Goal: Information Seeking & Learning: Check status

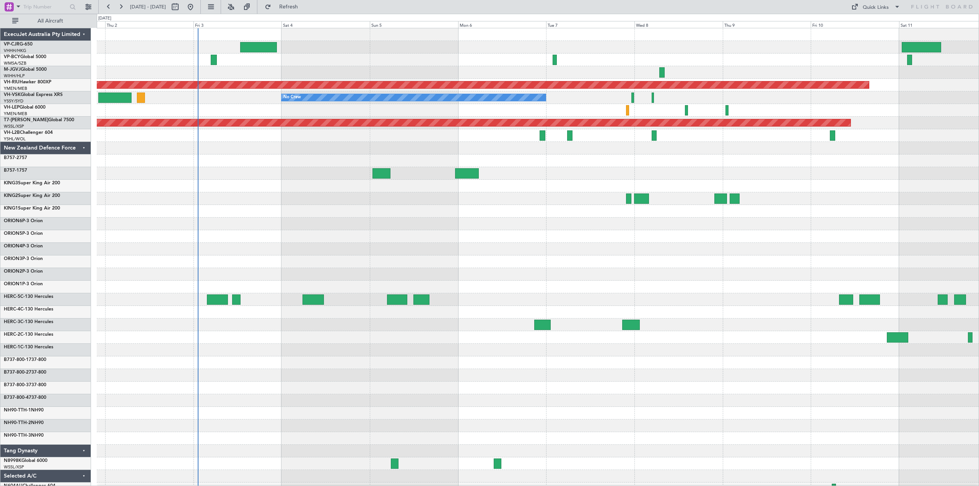
click at [16, 89] on div "Planned Maint [GEOGRAPHIC_DATA] ([GEOGRAPHIC_DATA] Intl) Planned Maint [GEOGRAP…" at bounding box center [489, 250] width 979 height 472
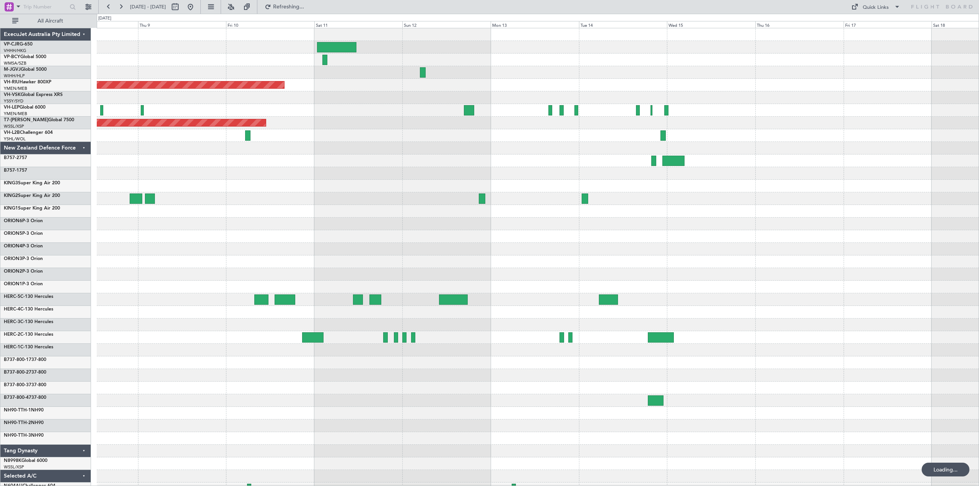
click at [295, 142] on div "Planned Maint [GEOGRAPHIC_DATA] ([GEOGRAPHIC_DATA]) No Crew Planned Maint [GEOG…" at bounding box center [538, 293] width 882 height 530
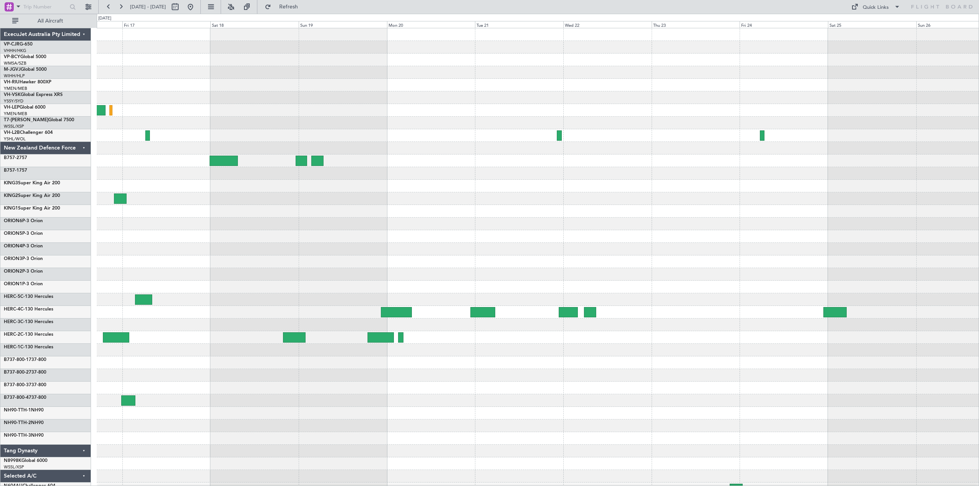
click at [56, 84] on div "ExecuJet Australia Pty Limited VP-CJR G-650 VHHH/HKG [GEOGRAPHIC_DATA] ([GEOGRA…" at bounding box center [489, 250] width 979 height 472
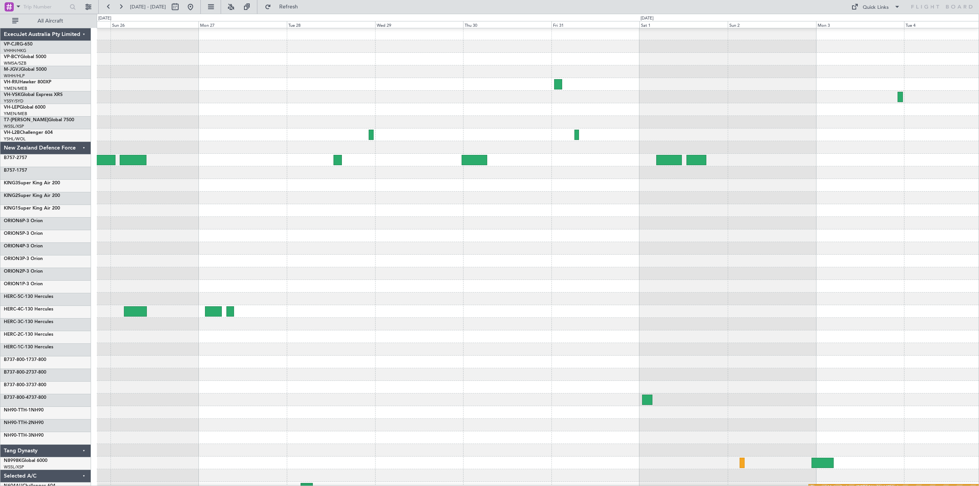
click at [0, 87] on div "Planned Maint Sydney ([PERSON_NAME] Intl) ExecuJet Australia Pty Limited VP-CJR…" at bounding box center [489, 250] width 979 height 472
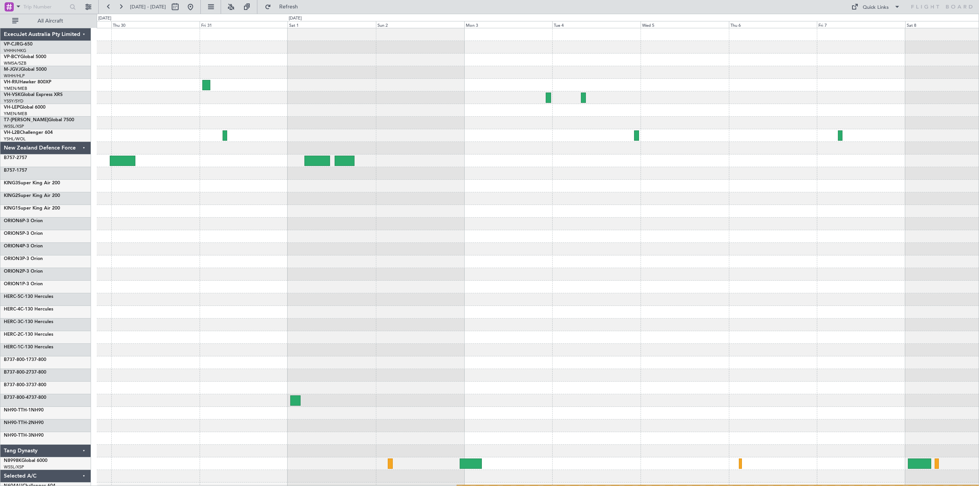
click at [225, 103] on div "Planned Maint Sydney ([PERSON_NAME] Intl)" at bounding box center [538, 293] width 882 height 530
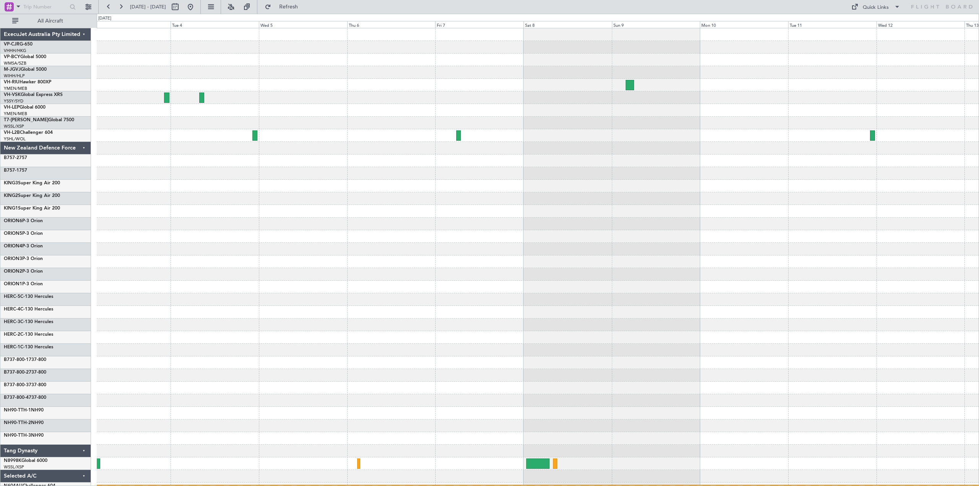
click at [222, 94] on div "Planned Maint Sydney ([PERSON_NAME] Intl)" at bounding box center [538, 293] width 882 height 530
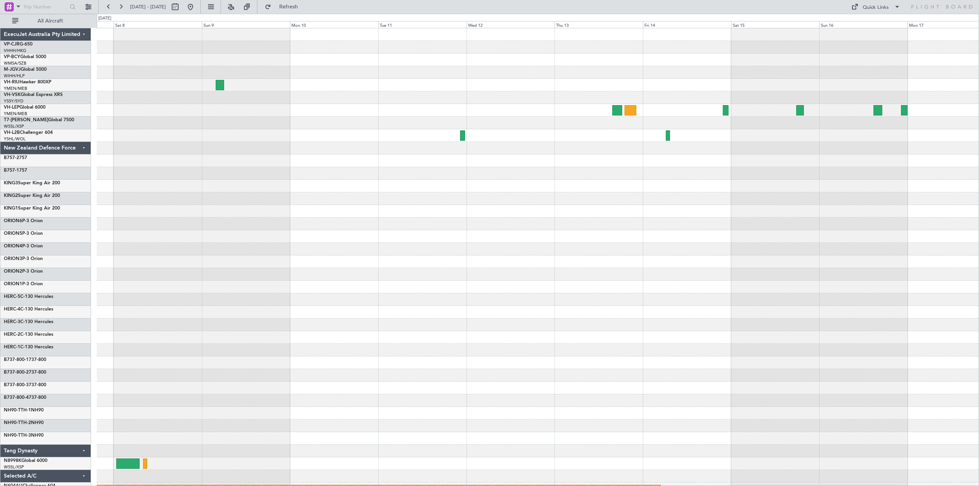
click at [197, 106] on div "Planned Maint Sydney ([PERSON_NAME] Intl)" at bounding box center [538, 293] width 882 height 530
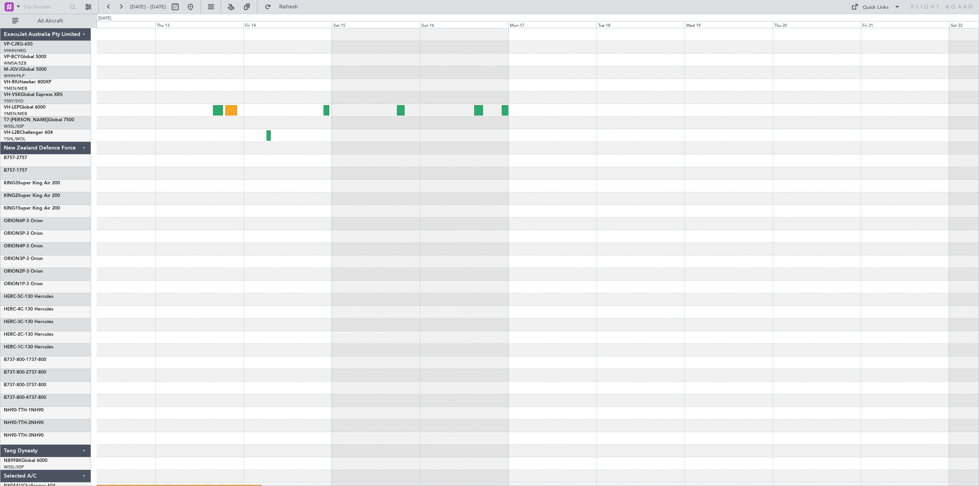
click at [368, 98] on div "Planned Maint Sydney ([PERSON_NAME] Intl)" at bounding box center [538, 293] width 882 height 530
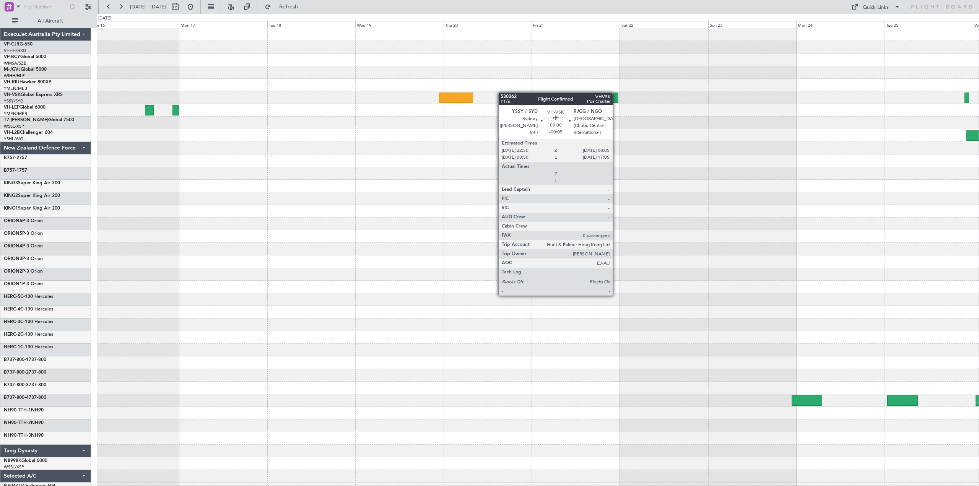
click at [248, 99] on div "Planned Maint Sydney ([PERSON_NAME] Intl)" at bounding box center [538, 293] width 882 height 530
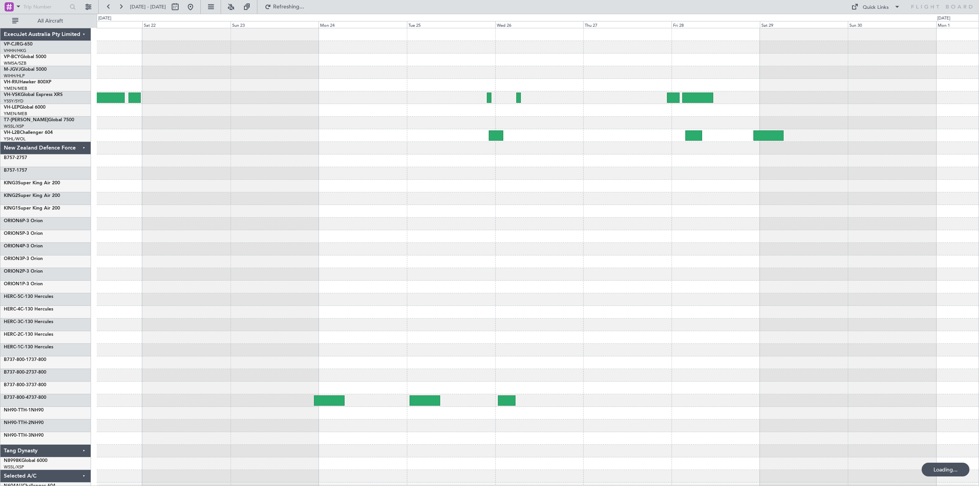
click at [396, 100] on div at bounding box center [538, 293] width 882 height 530
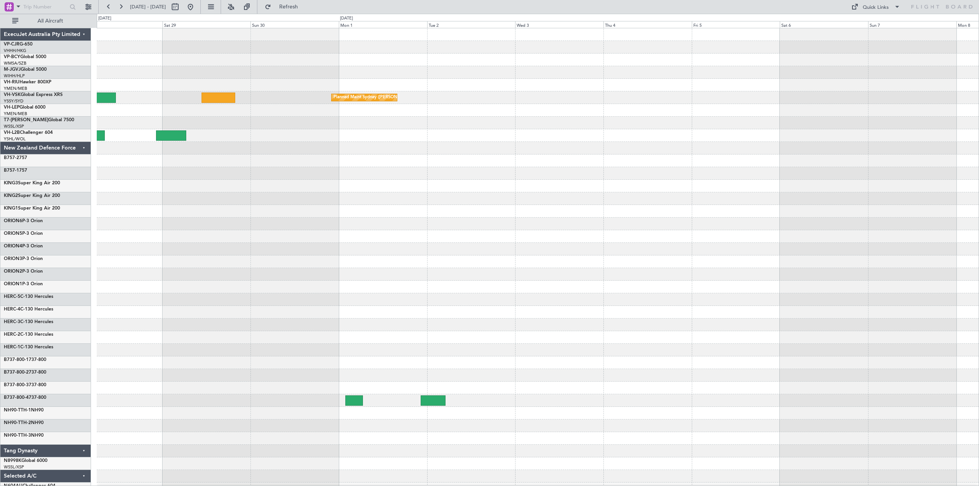
click at [315, 114] on div "Planned Maint Sydney ([PERSON_NAME] Intl)" at bounding box center [538, 293] width 882 height 530
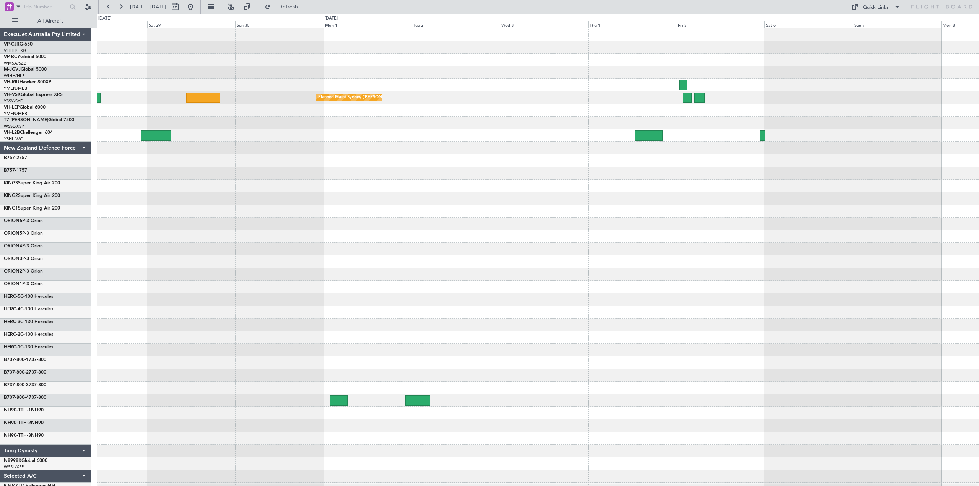
scroll to position [1, 0]
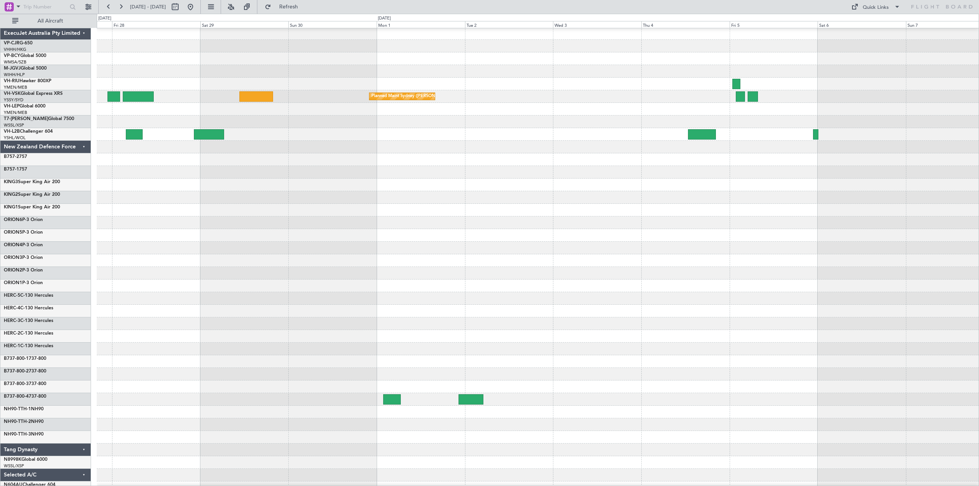
click at [420, 88] on div at bounding box center [538, 84] width 882 height 13
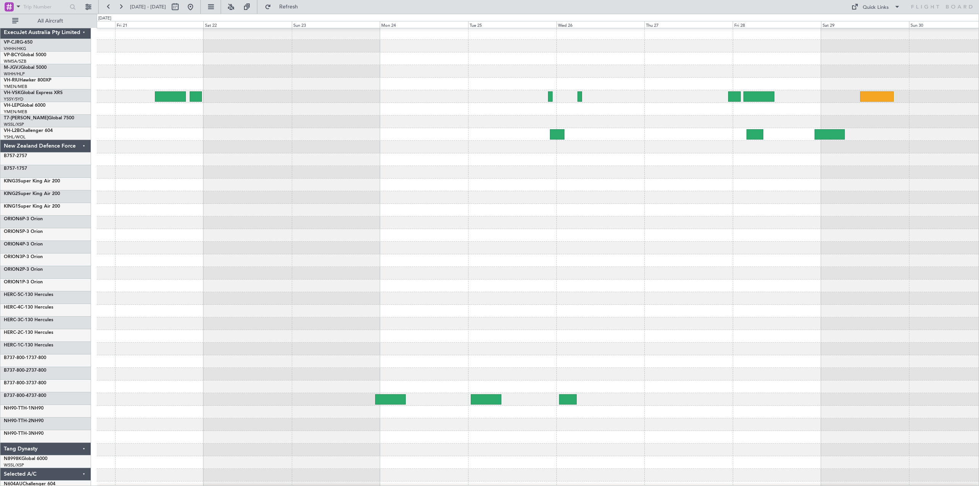
scroll to position [0, 0]
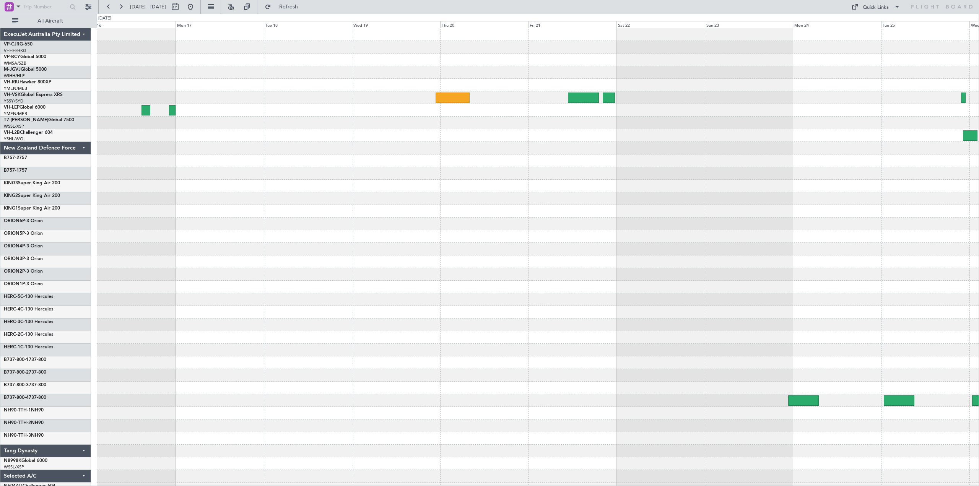
click at [792, 105] on div "Planned Maint Sydney ([PERSON_NAME] Intl)" at bounding box center [538, 293] width 882 height 530
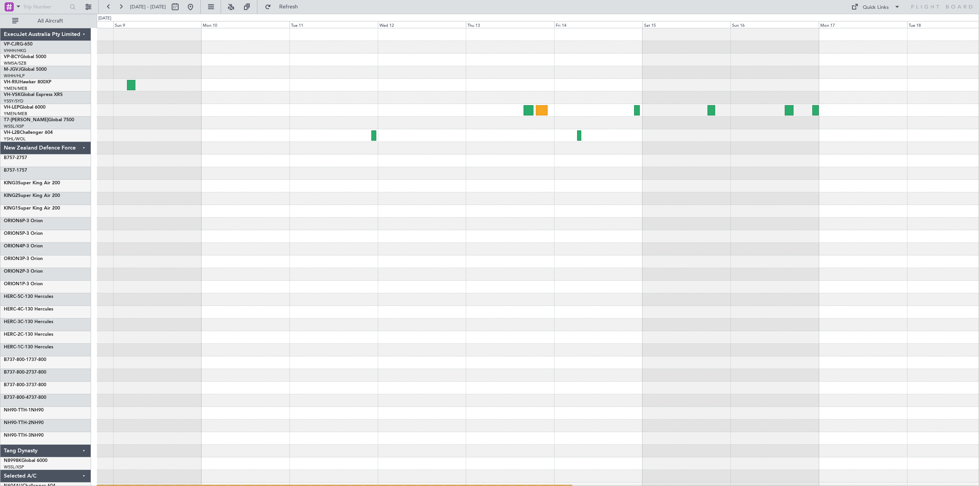
scroll to position [1, 0]
click at [134, 108] on div "Planned Maint Sydney ([PERSON_NAME] Intl) ExecuJet Australia Pty Limited VP-CJR…" at bounding box center [489, 250] width 979 height 472
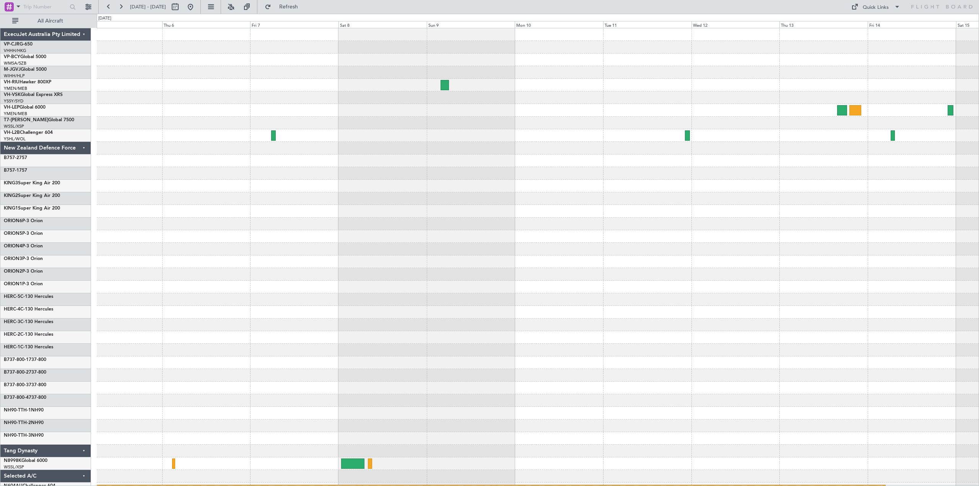
click at [377, 237] on div "Planned Maint Sydney ([PERSON_NAME] Intl)" at bounding box center [538, 293] width 882 height 530
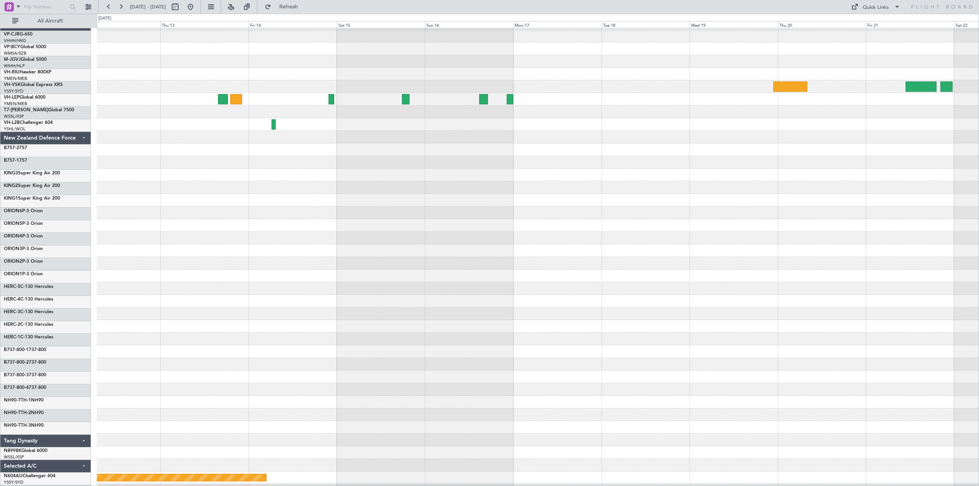
scroll to position [10, 0]
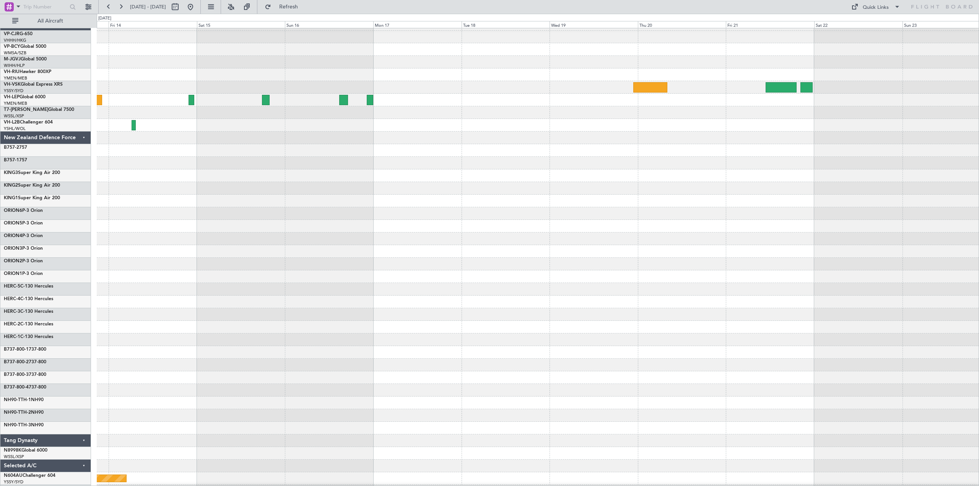
click at [84, 137] on div "New Zealand Defence Force" at bounding box center [45, 138] width 91 height 13
